Goal: Task Accomplishment & Management: Use online tool/utility

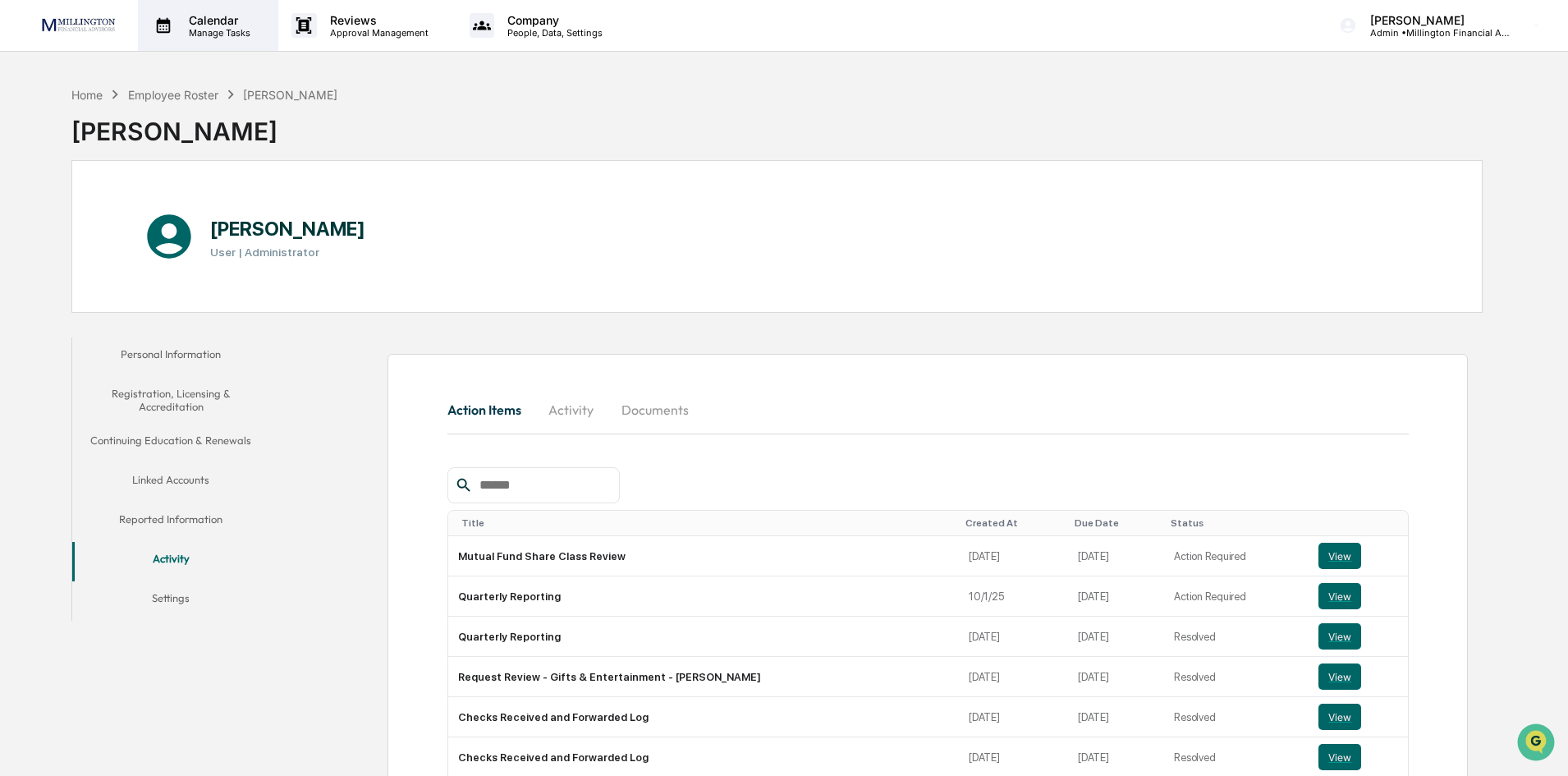
click at [203, 39] on div "Calendar Manage Tasks" at bounding box center [208, 26] width 141 height 51
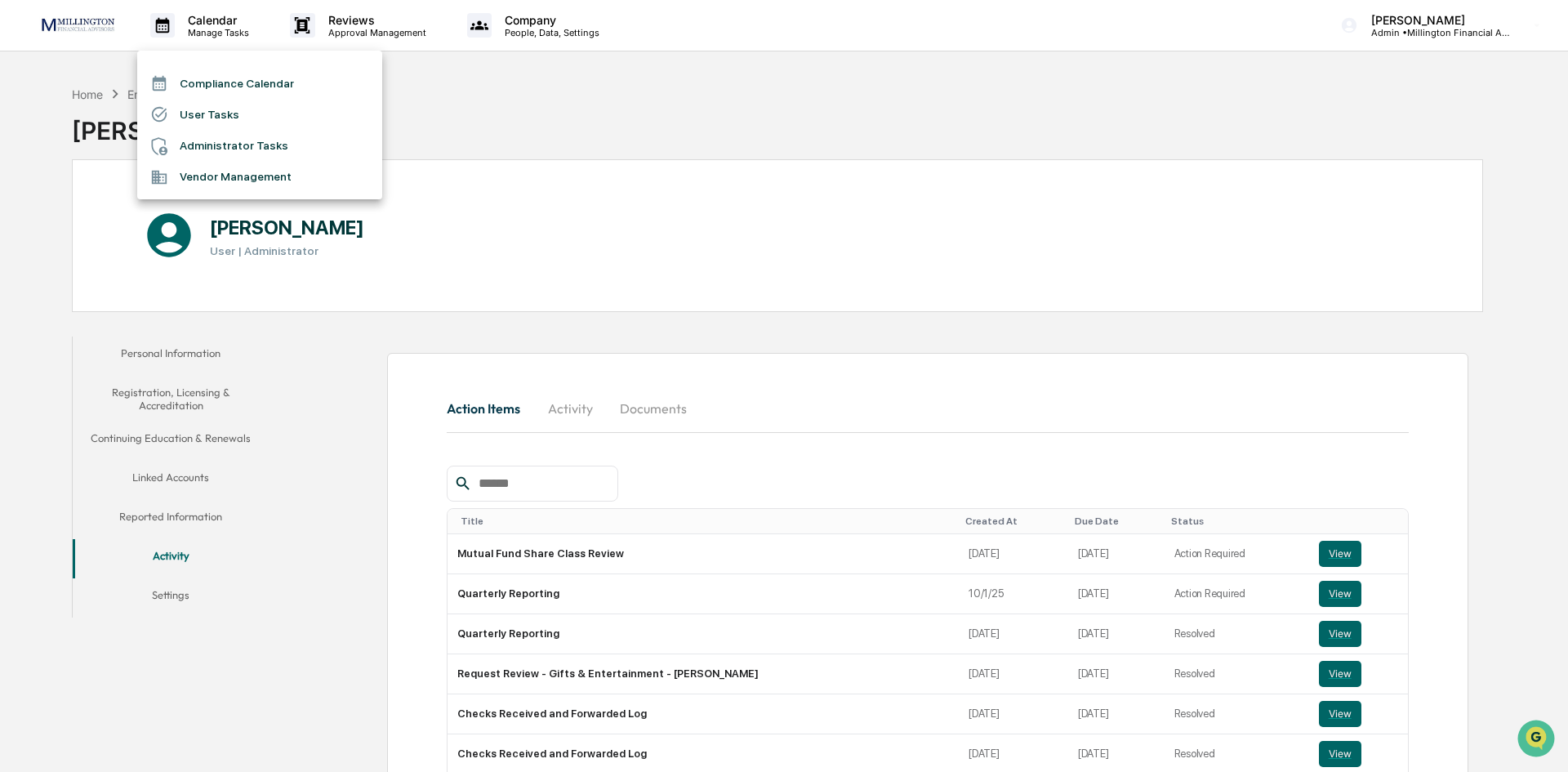
click at [190, 139] on li "Administrator Tasks" at bounding box center [260, 146] width 245 height 31
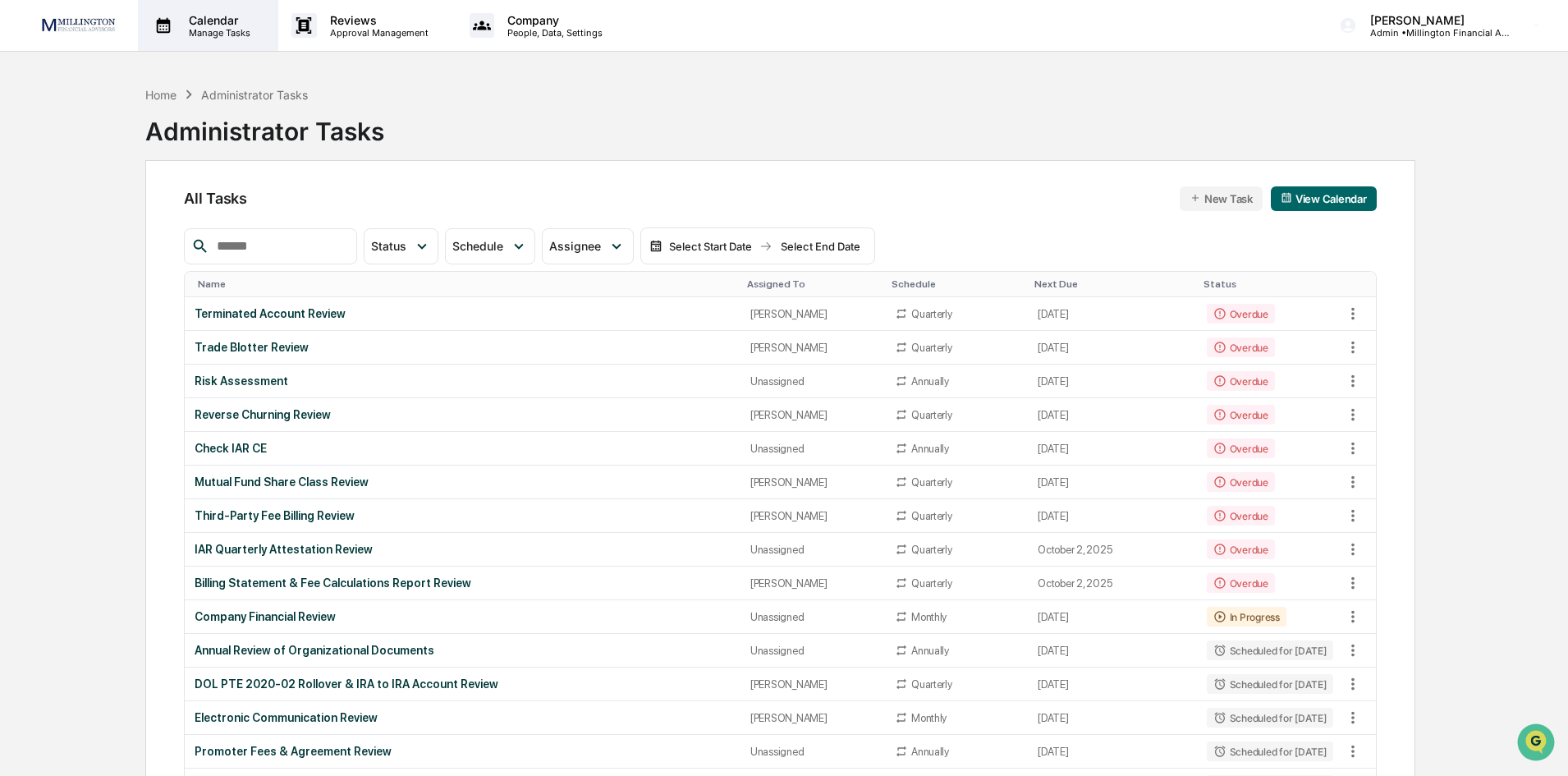
click at [216, 21] on p "Calendar" at bounding box center [216, 19] width 83 height 14
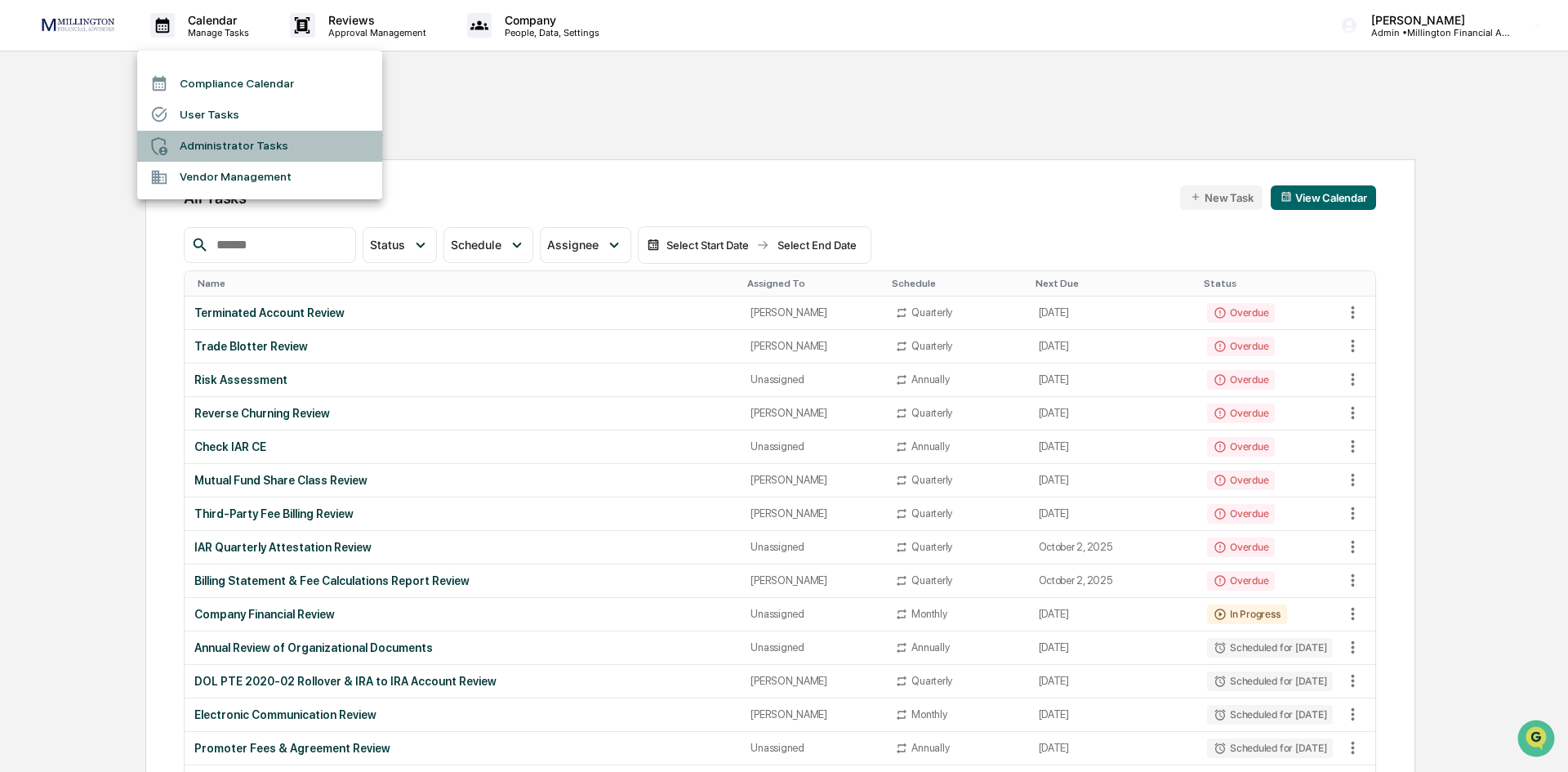
click at [238, 155] on li "Administrator Tasks" at bounding box center [260, 146] width 245 height 31
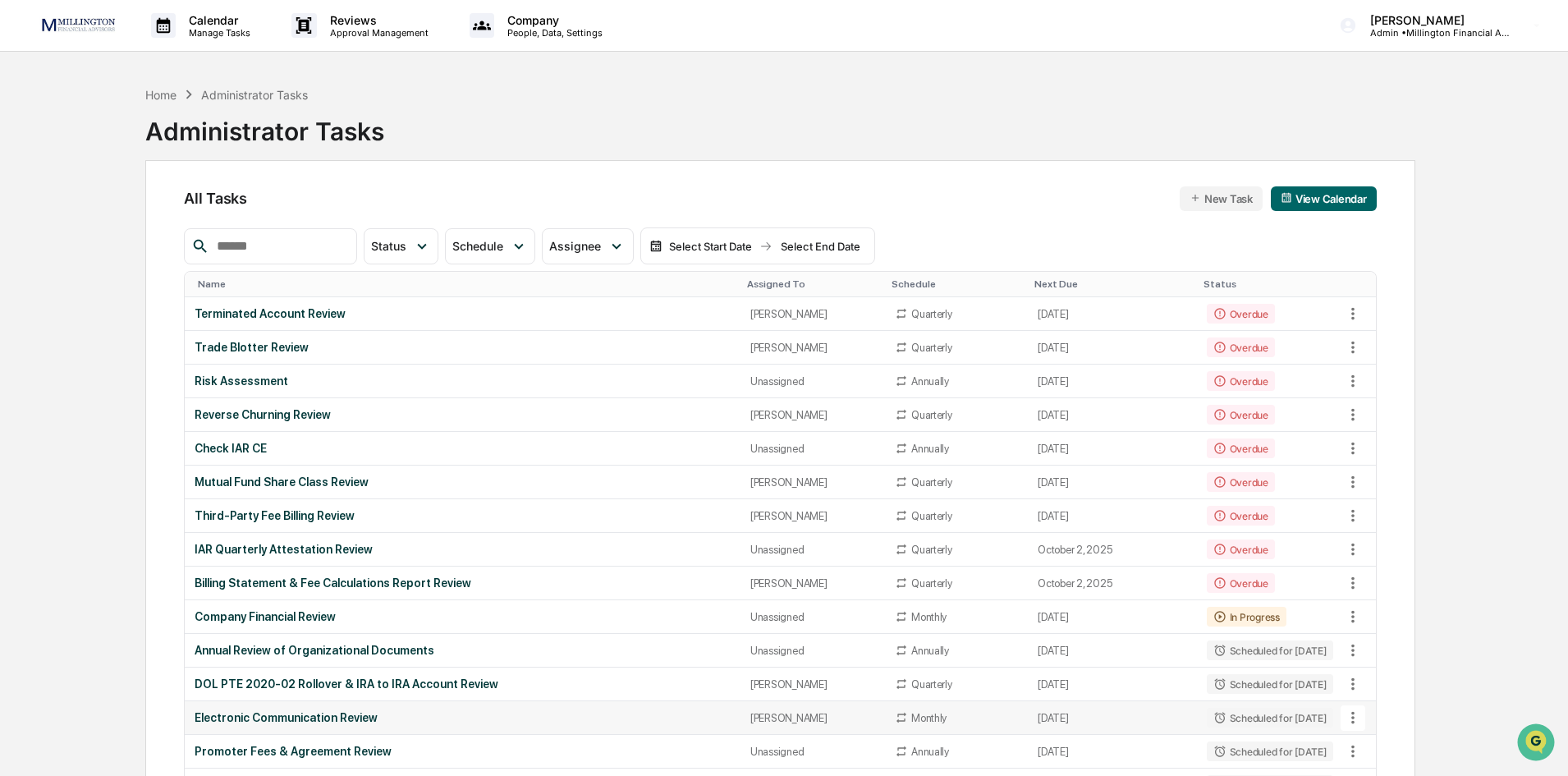
click at [232, 711] on div "Electronic Communication Review" at bounding box center [462, 717] width 535 height 13
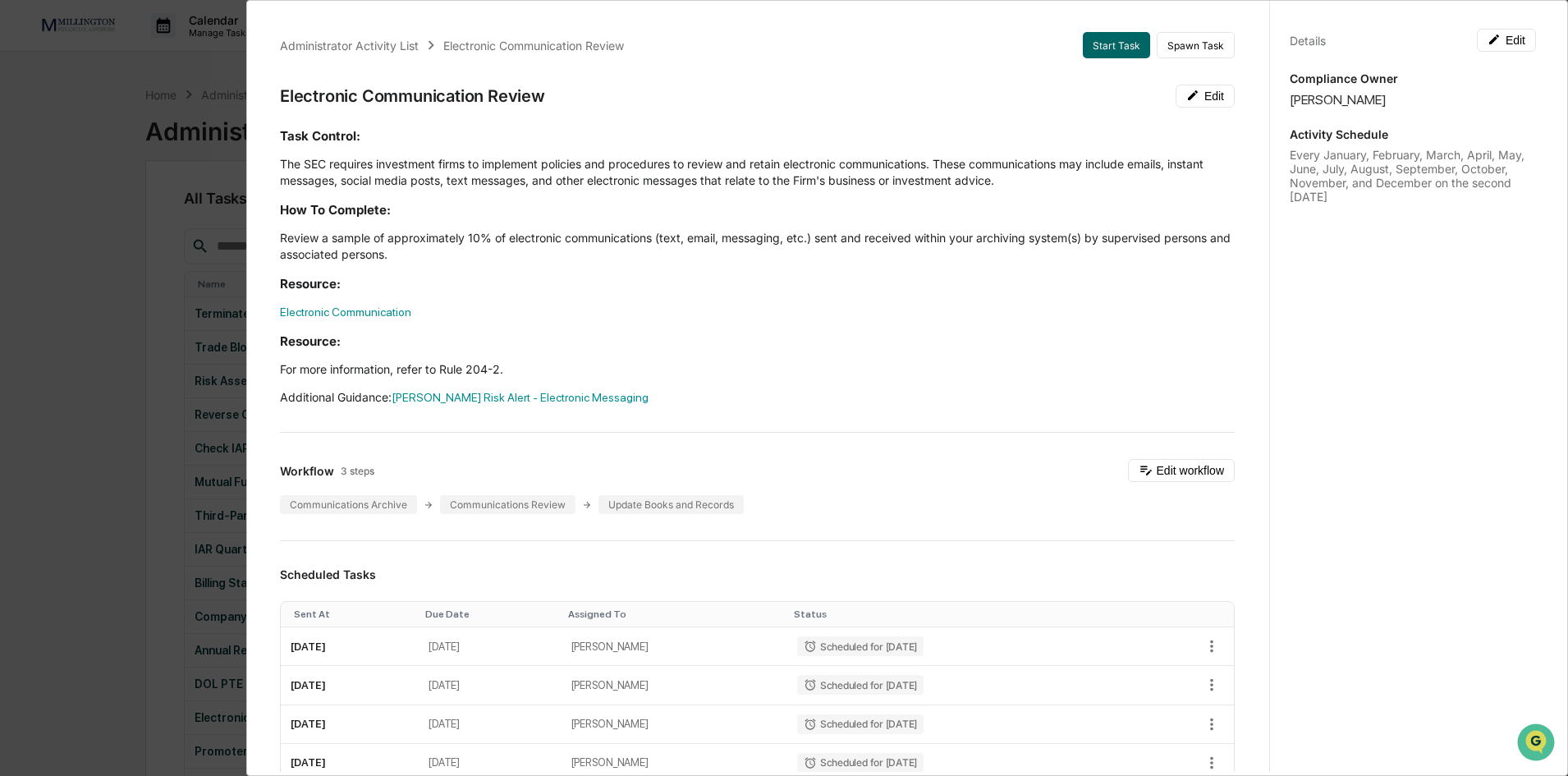
click at [85, 285] on div "Administrator Activity List Electronic Communication Review Start Task Spawn Ta…" at bounding box center [784, 388] width 1568 height 776
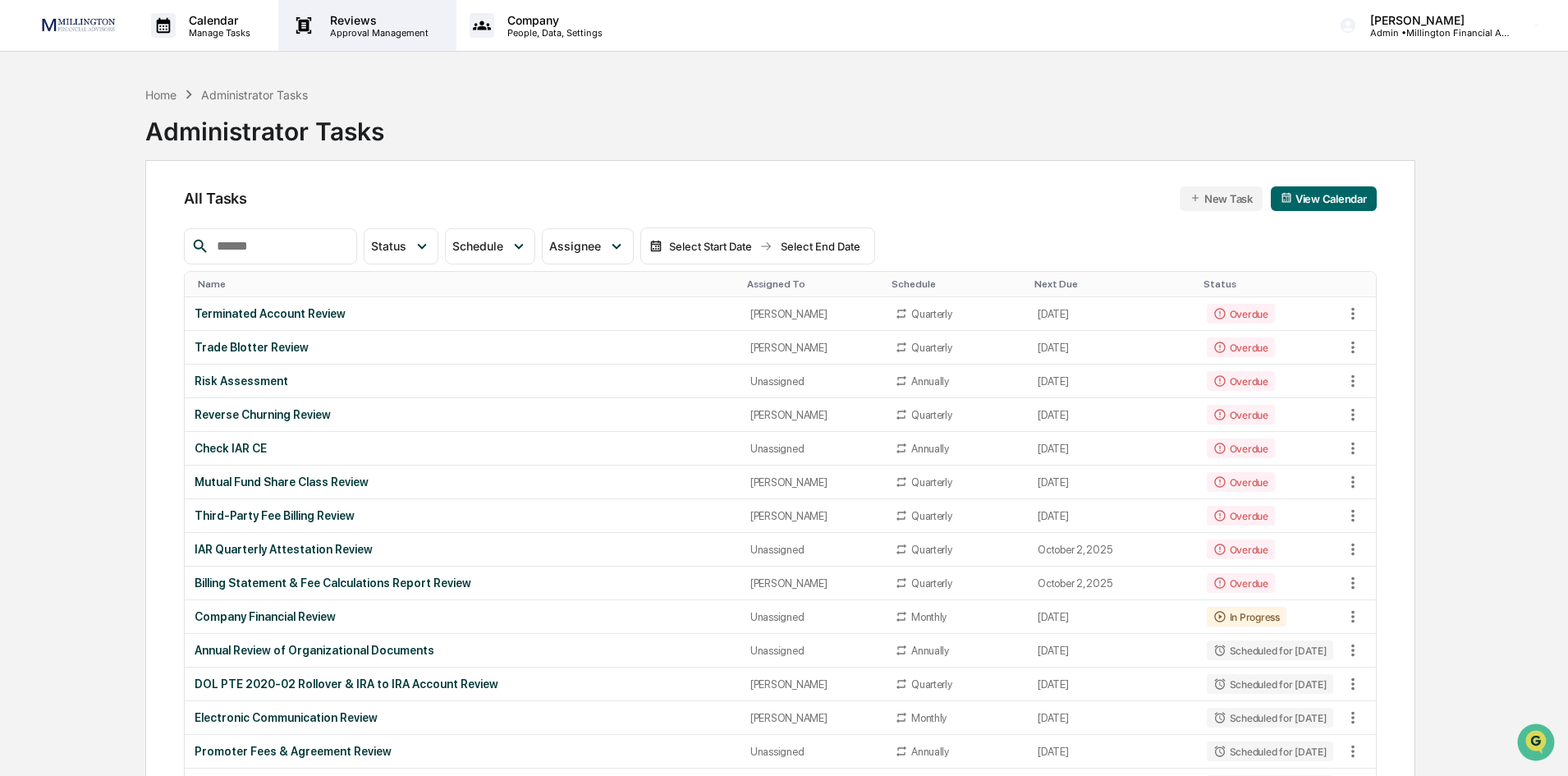
click at [423, 29] on p "Approval Management" at bounding box center [376, 33] width 120 height 12
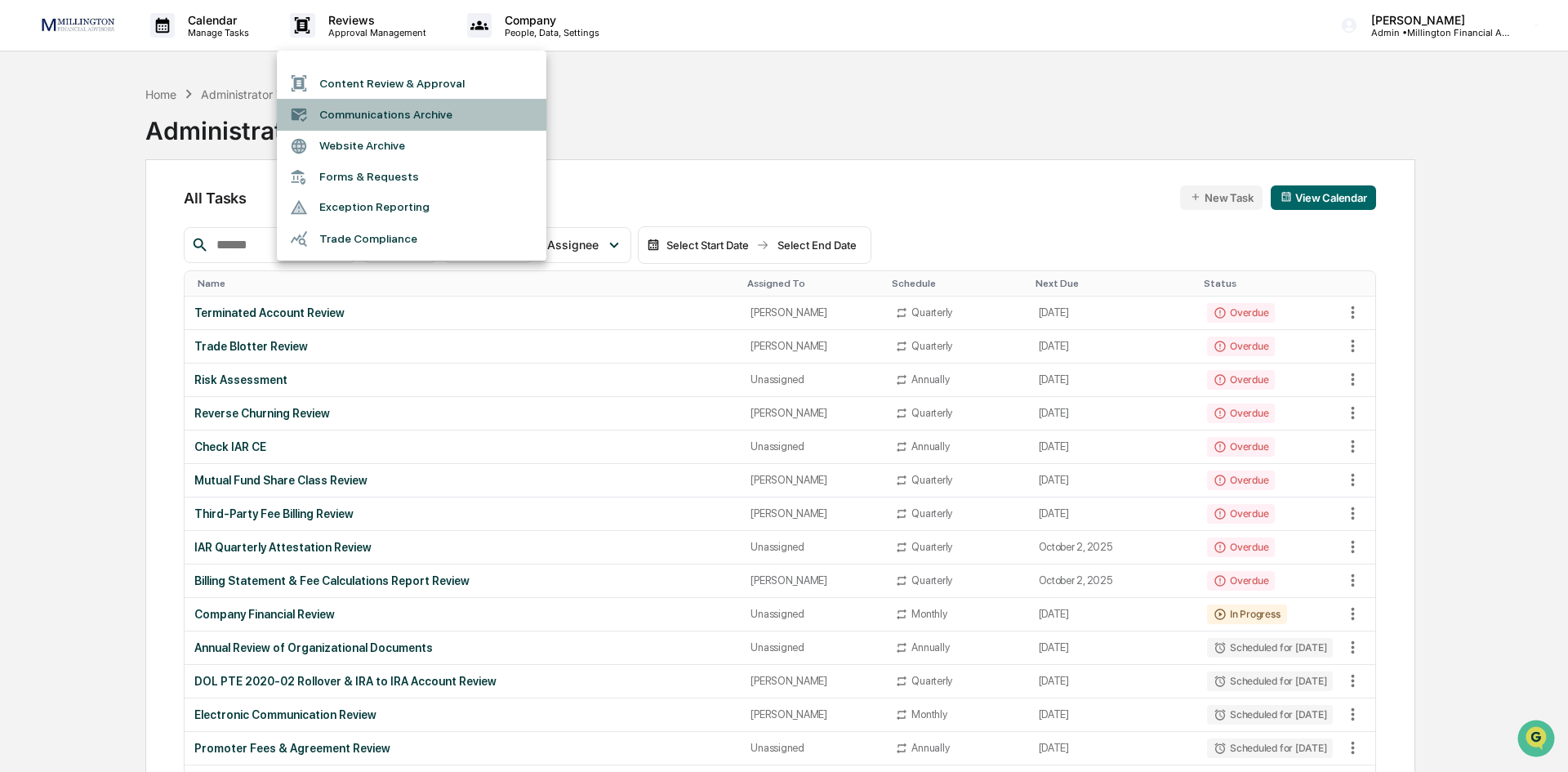
click at [412, 123] on li "Communications Archive" at bounding box center [412, 114] width 270 height 31
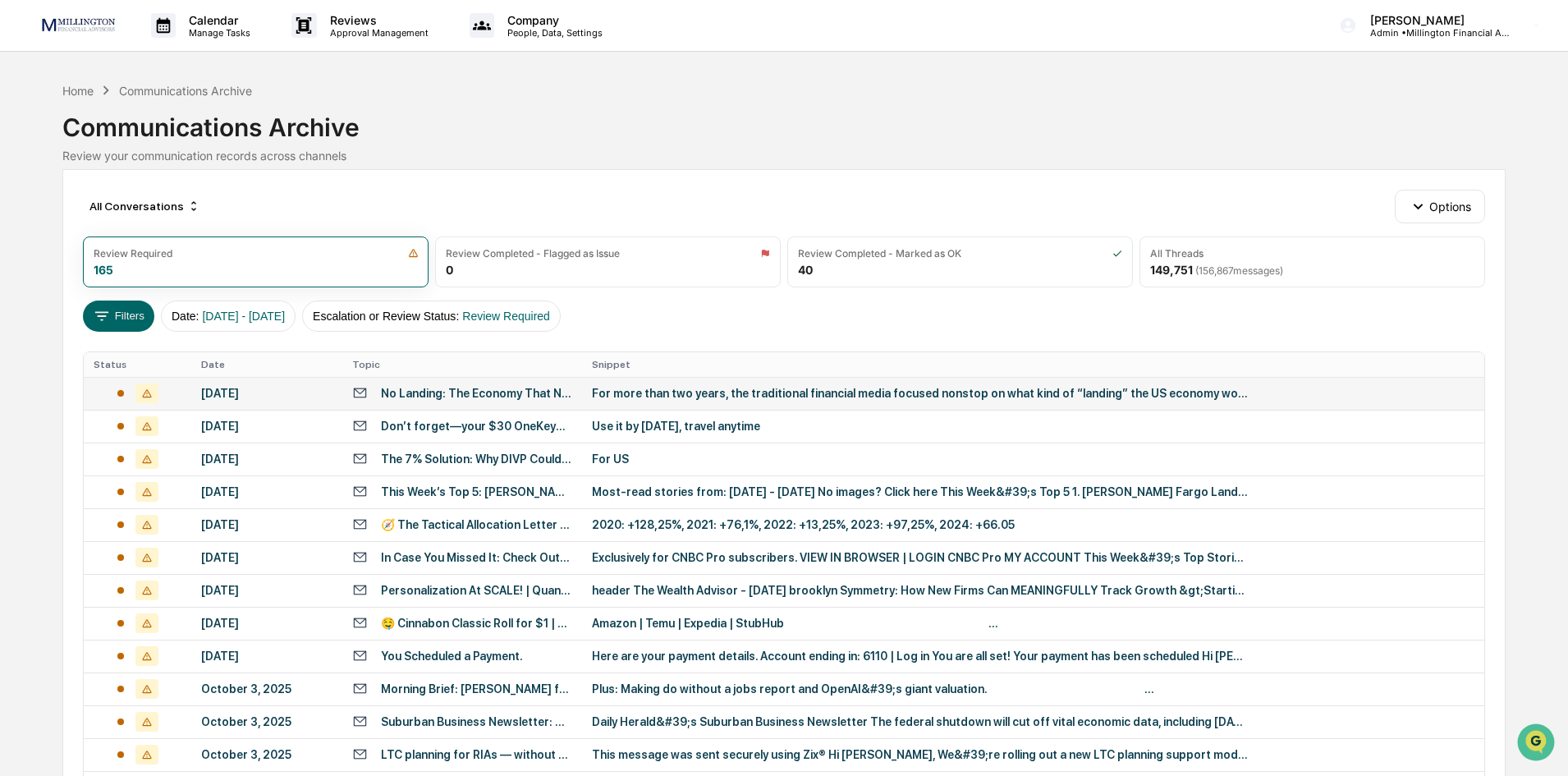
click at [256, 391] on div "[DATE]" at bounding box center [267, 393] width 132 height 13
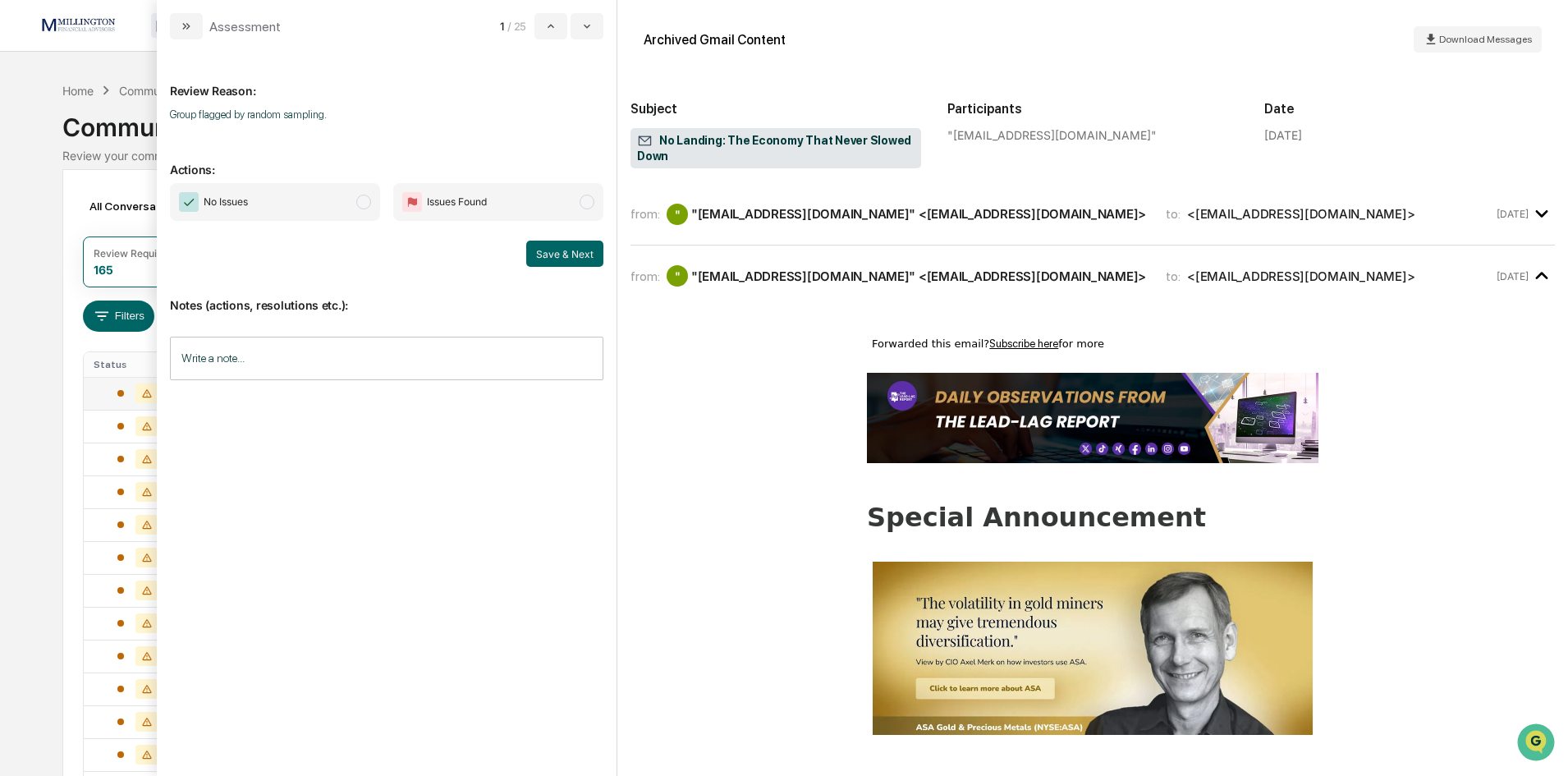
click at [595, 204] on span "Issues Found" at bounding box center [499, 201] width 210 height 37
click at [574, 251] on button "Save & Next" at bounding box center [564, 253] width 78 height 26
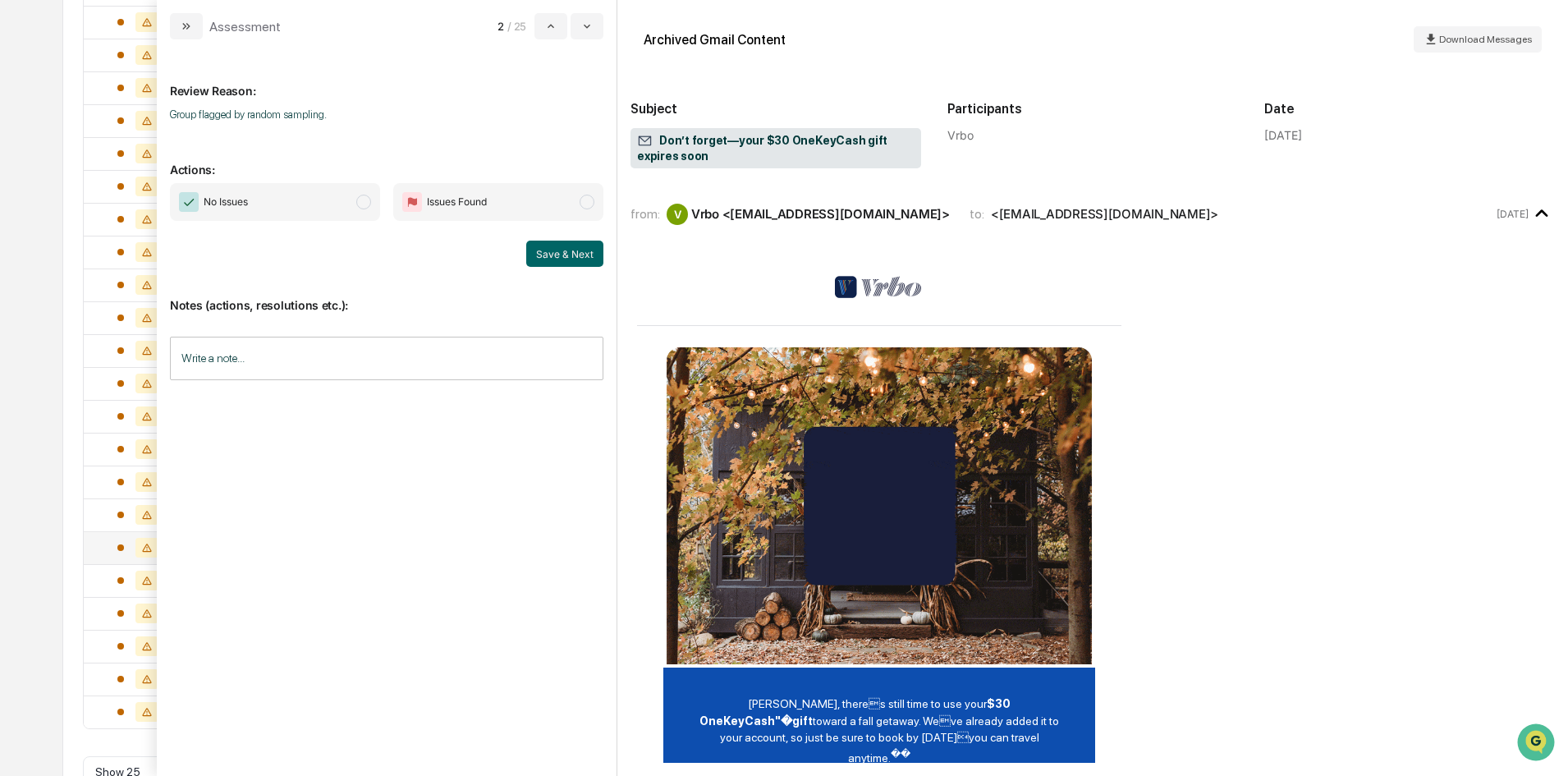
scroll to position [516, 0]
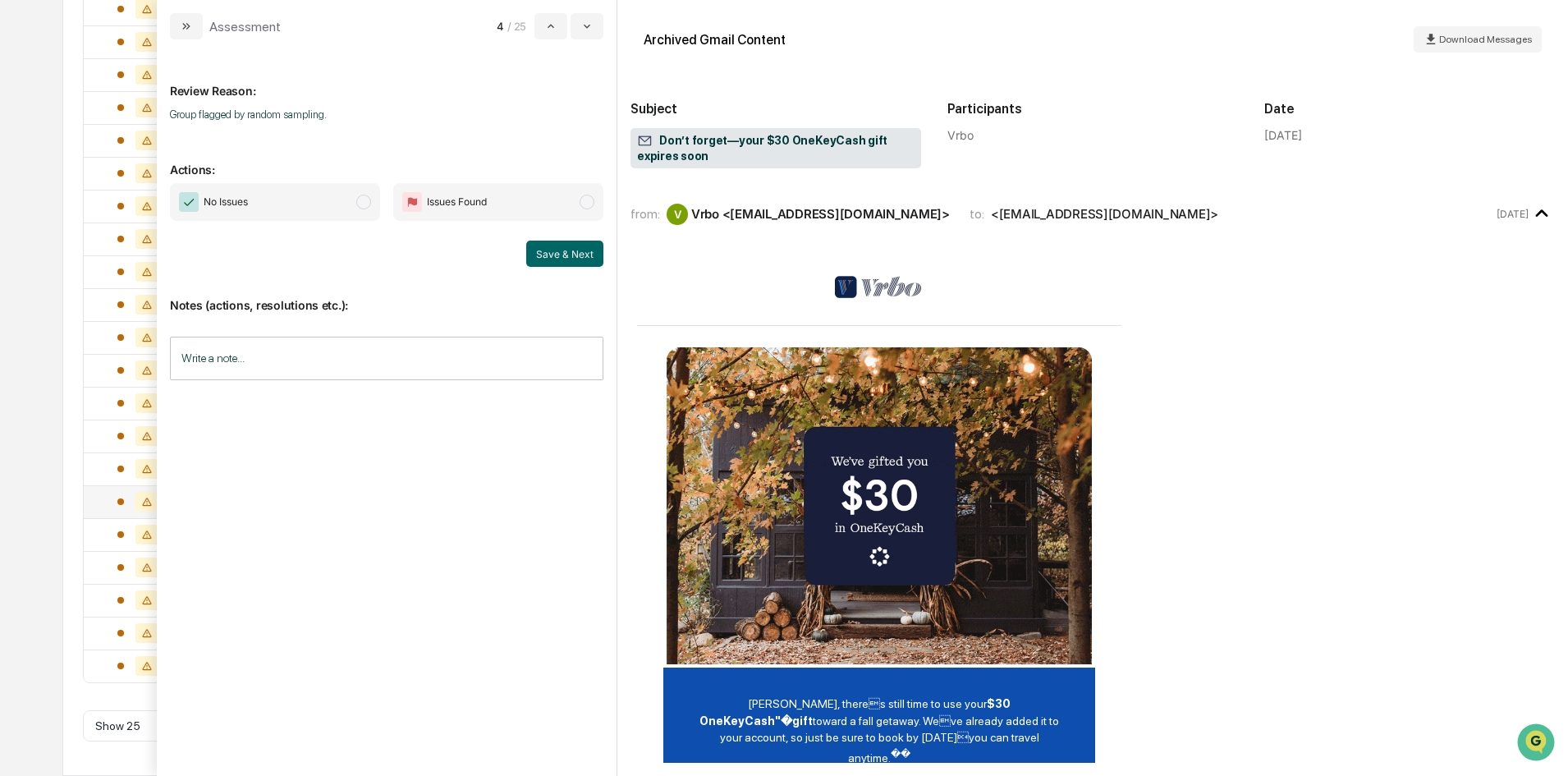
click at [135, 569] on icon at bounding box center [146, 567] width 23 height 20
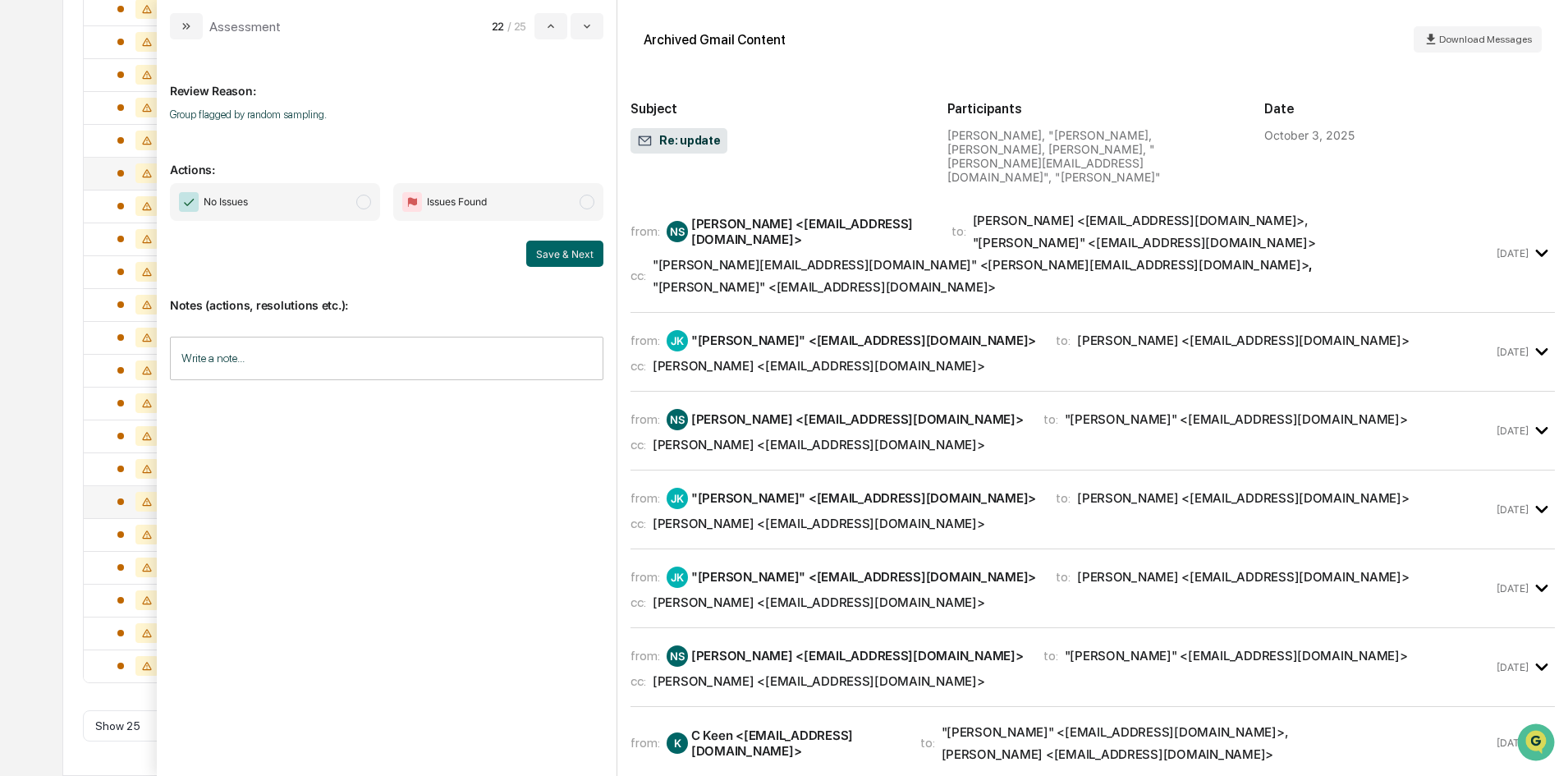
click at [93, 186] on td at bounding box center [137, 173] width 107 height 33
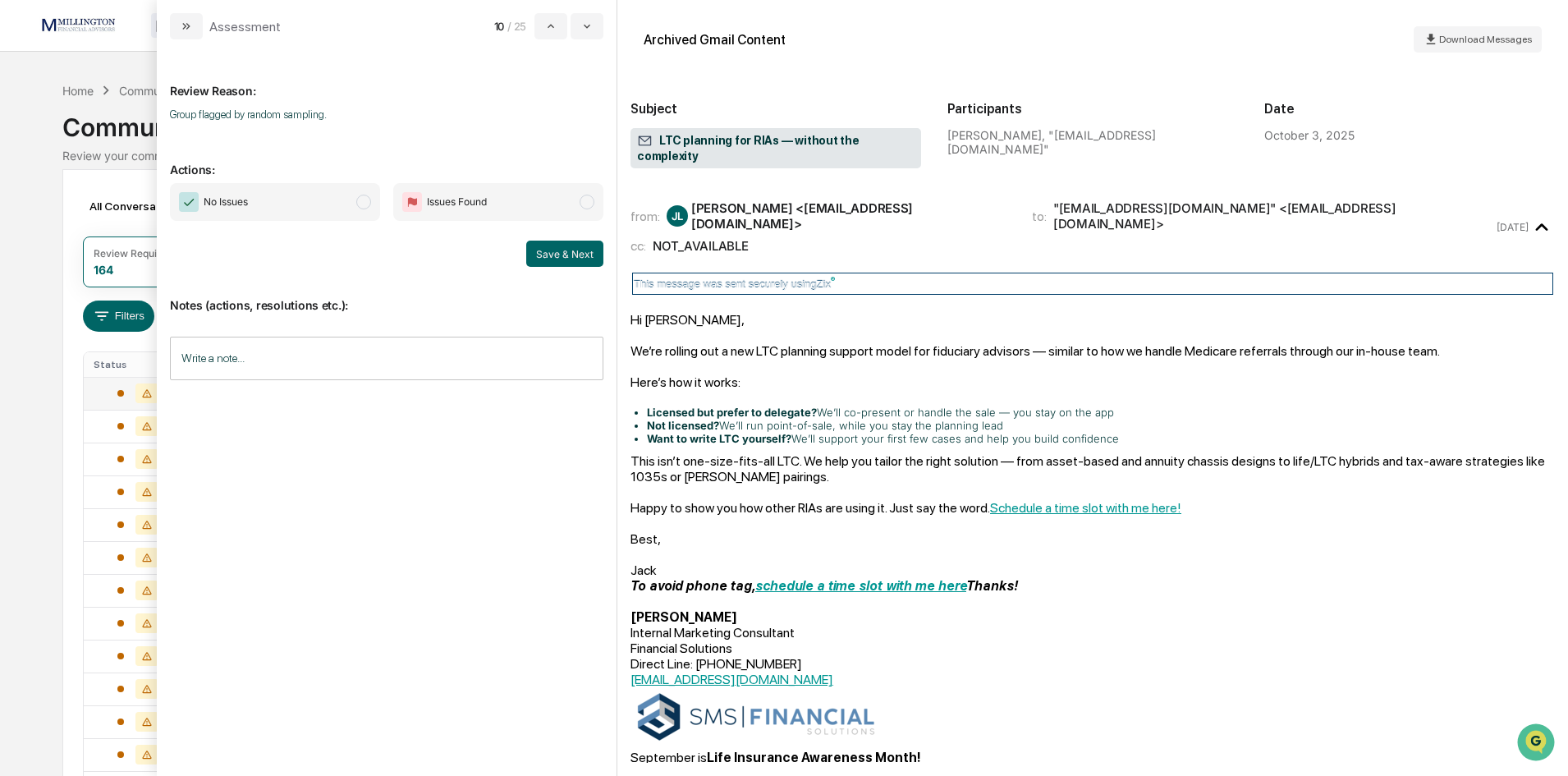
click at [100, 55] on div "Calendar Manage Tasks Reviews Approval Management Company People, Data, Setting…" at bounding box center [784, 645] width 1568 height 1291
